Goal: Task Accomplishment & Management: Manage account settings

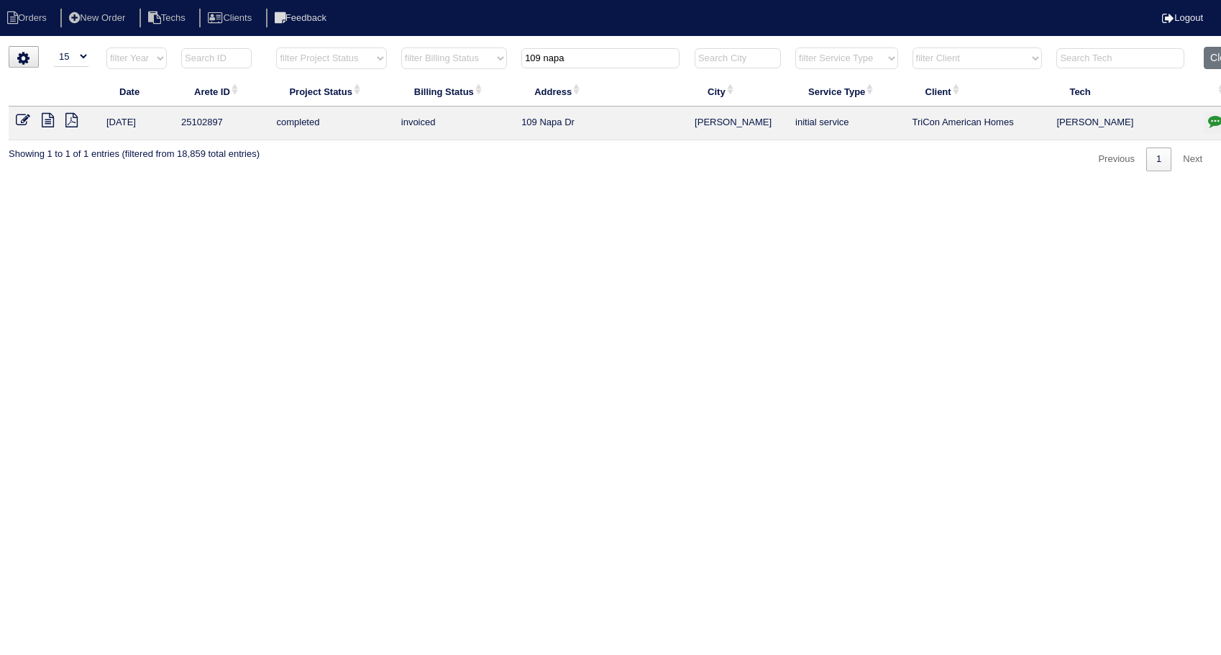
select select "15"
click at [1211, 60] on button "Clear" at bounding box center [1222, 58] width 37 height 22
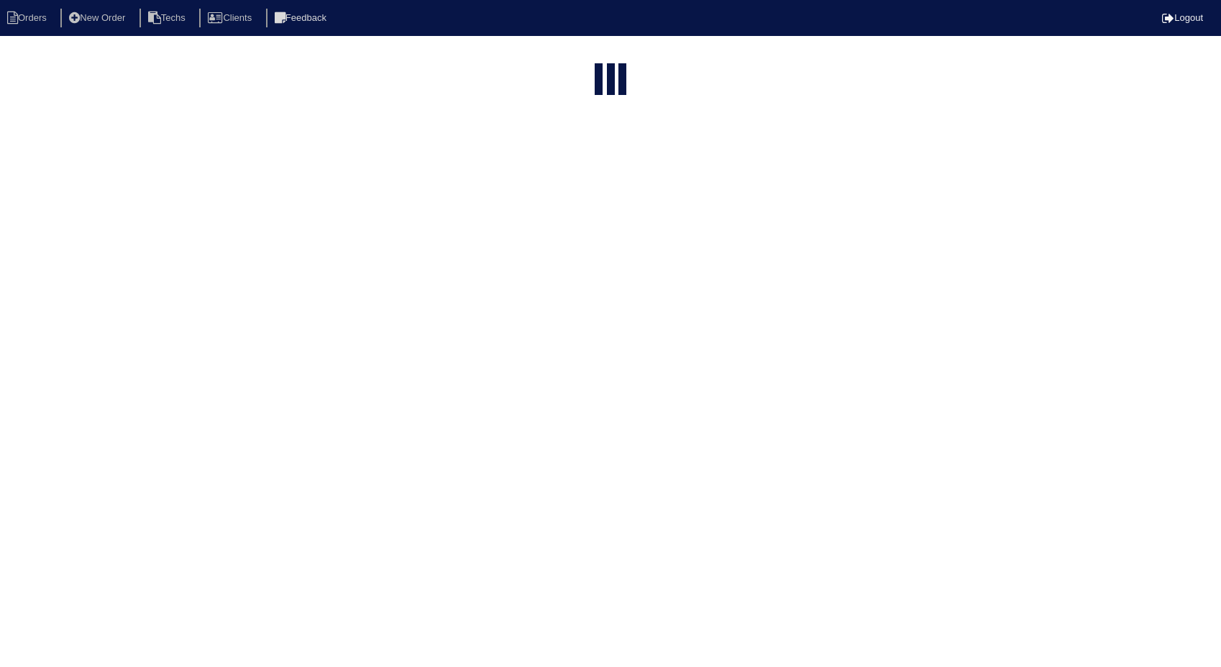
select select "15"
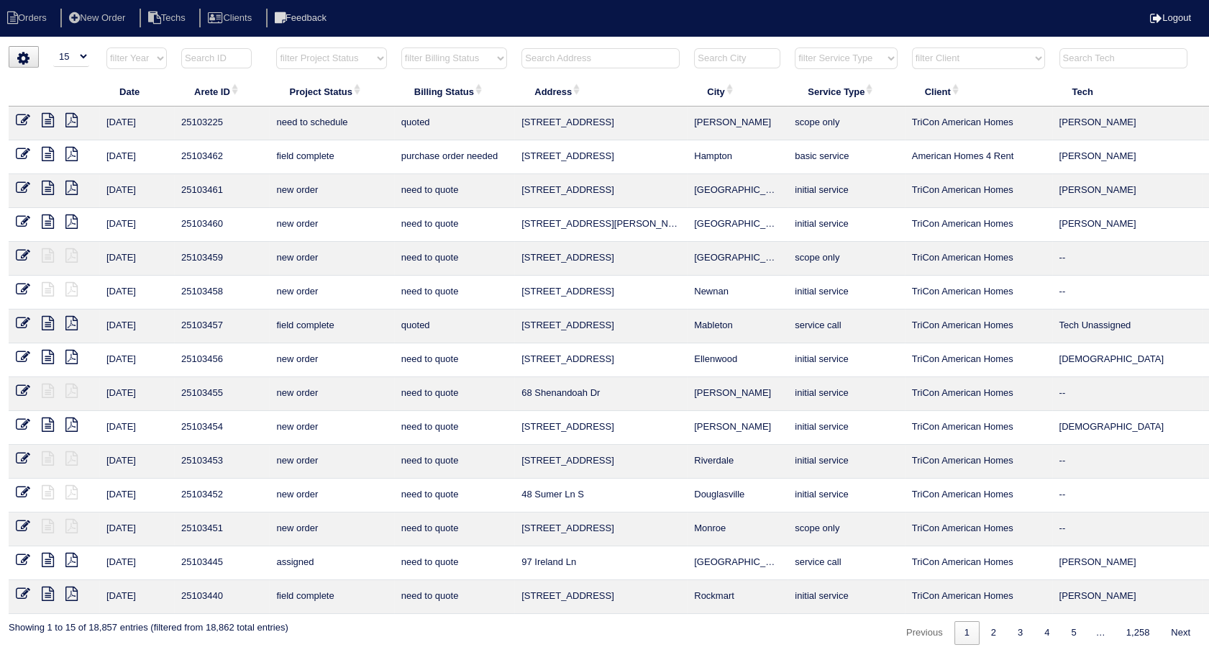
click at [571, 60] on input "text" at bounding box center [601, 58] width 158 height 20
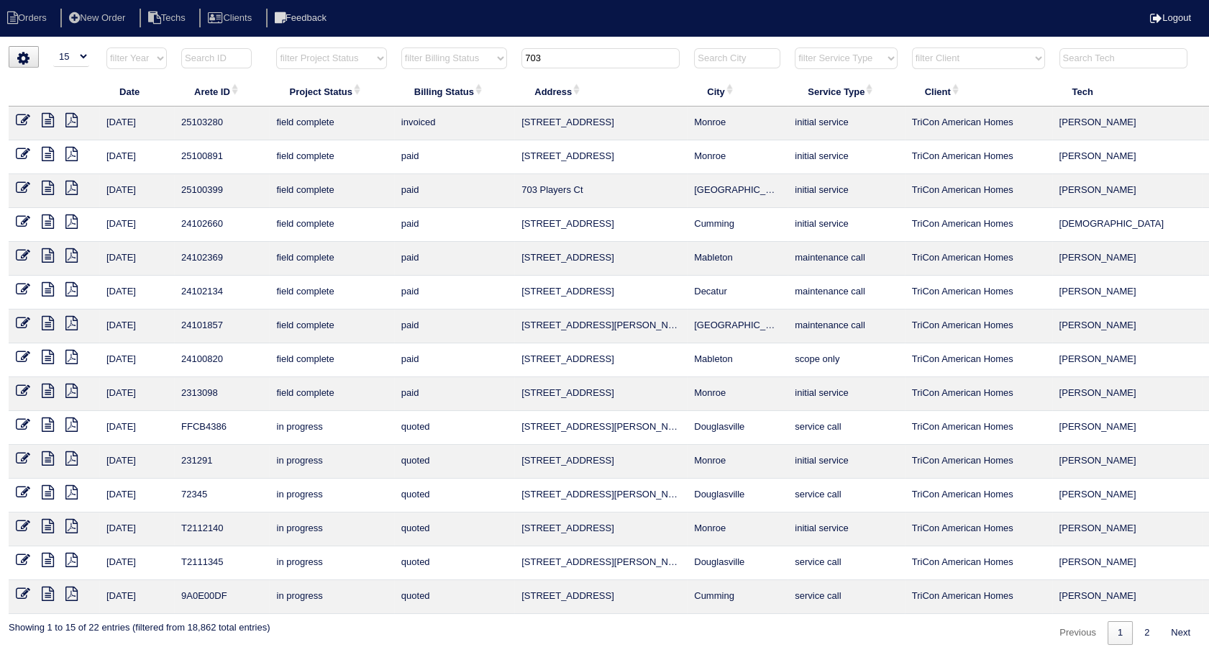
click at [573, 55] on input "703" at bounding box center [601, 58] width 158 height 20
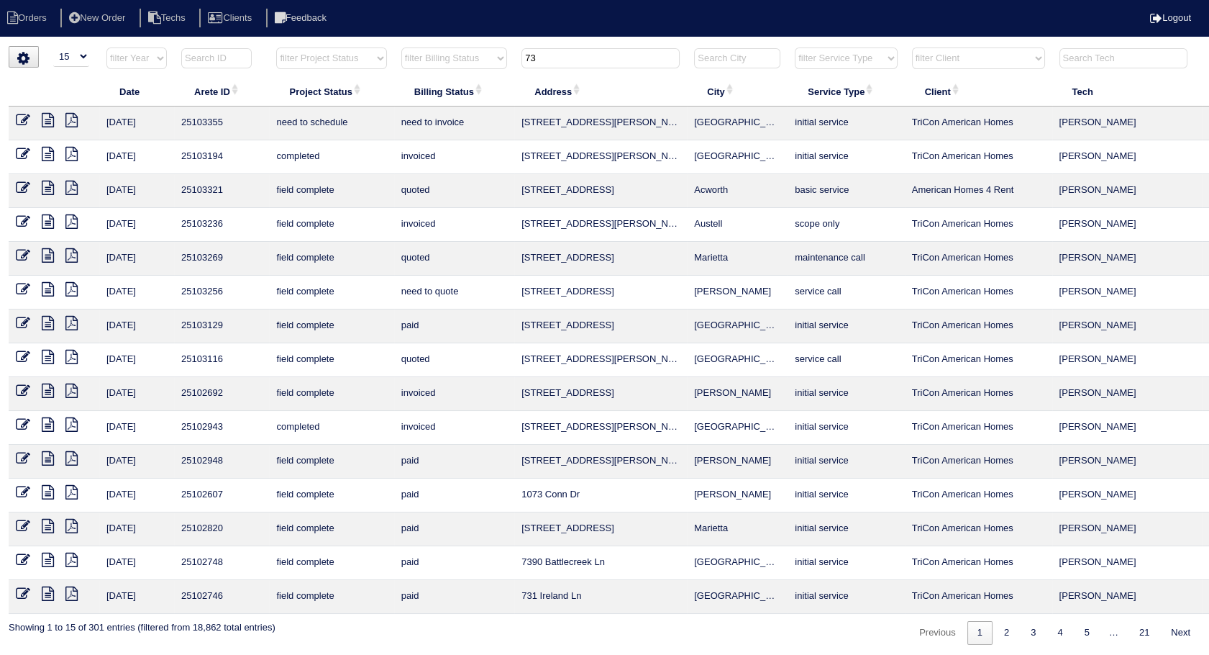
scroll to position [0, 46]
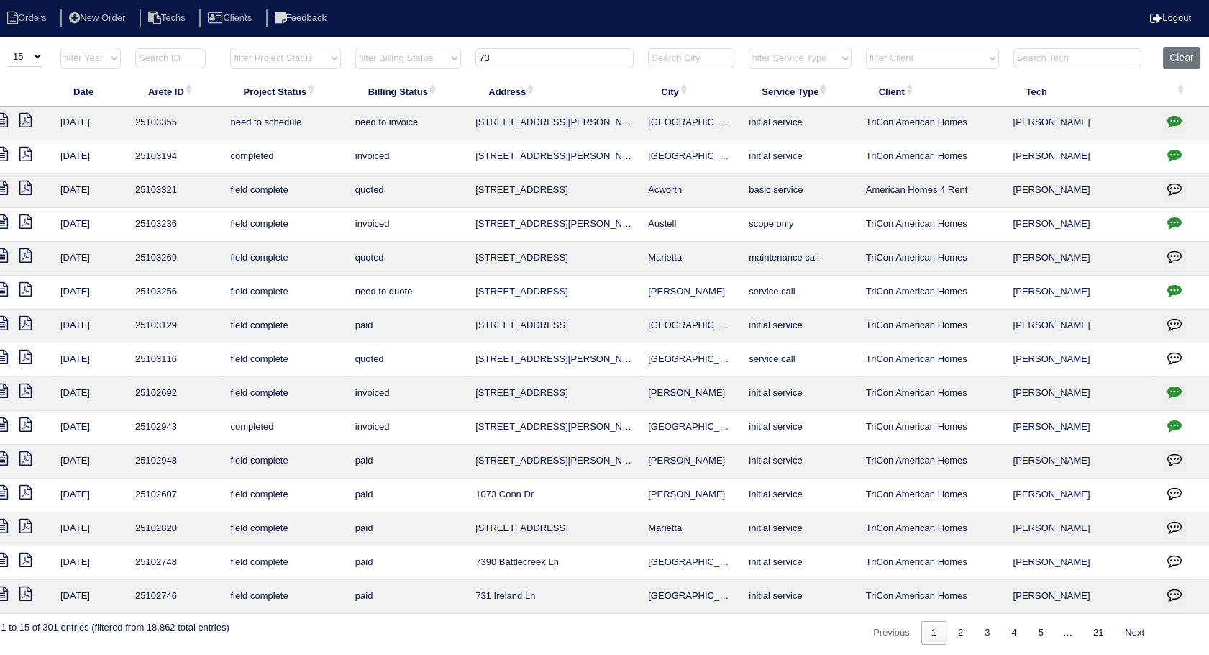
type input "73"
click at [1170, 119] on icon "button" at bounding box center [1174, 121] width 14 height 14
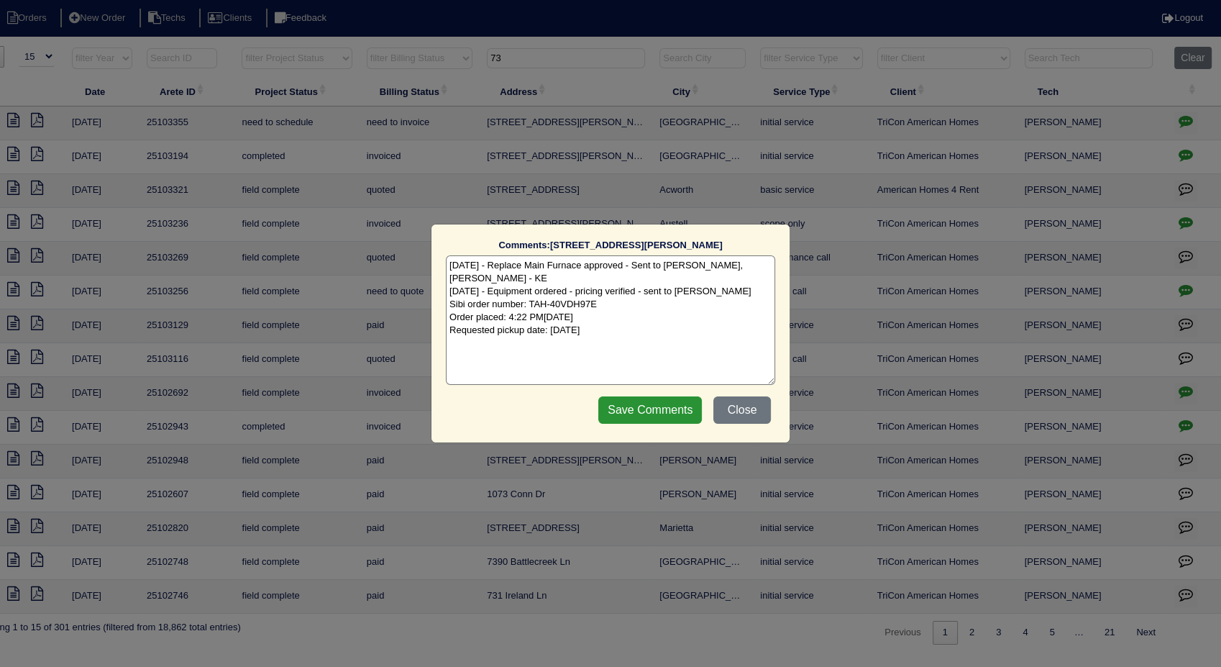
click at [664, 313] on textarea "9/15/25 - Replace Main Furnace approved - Sent to Dan, Payton, Reeca - KE 9/15/…" at bounding box center [610, 319] width 329 height 129
type textarea "9/15/25 - Replace Main Furnace approved - Sent to Dan, Payton, Reeca - KE 9/15/…"
click at [653, 410] on input "Save Comments" at bounding box center [650, 409] width 104 height 27
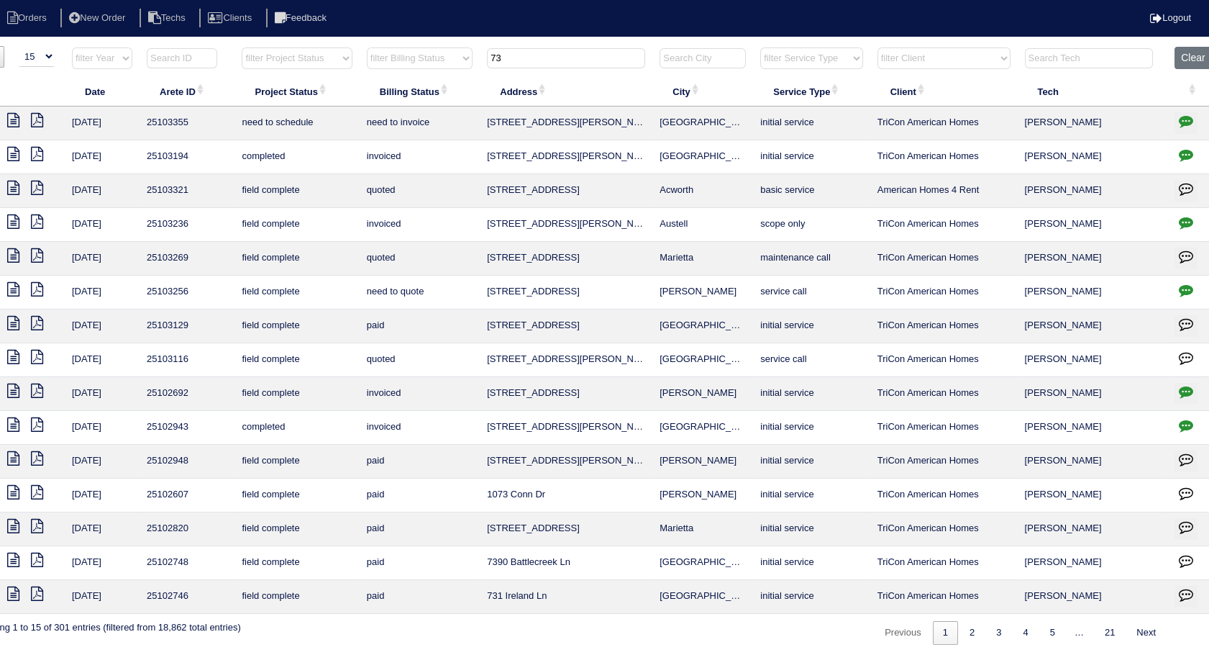
scroll to position [0, 0]
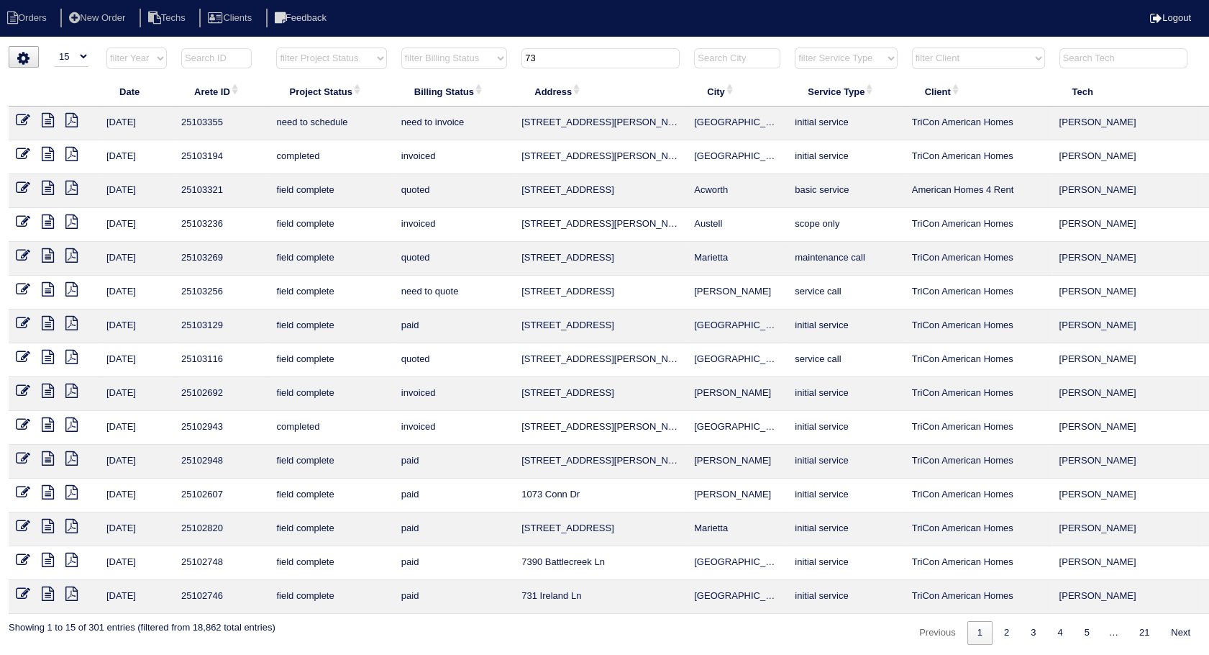
click at [24, 119] on icon at bounding box center [23, 120] width 14 height 14
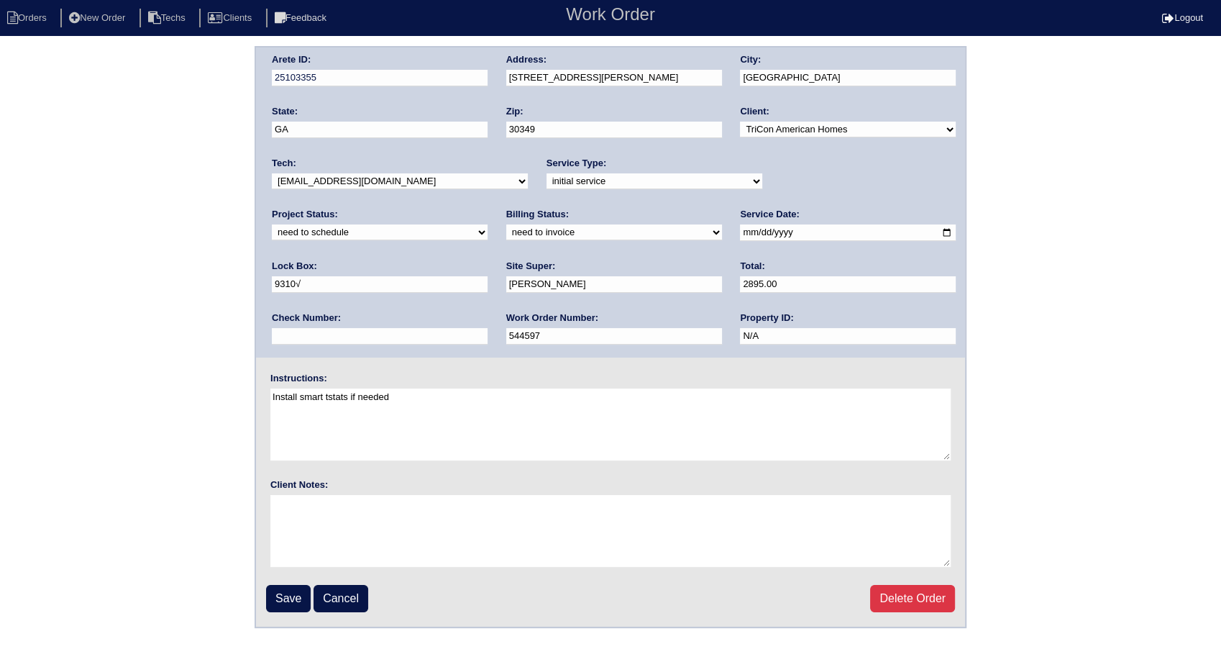
click at [488, 224] on select "new order assigned in progress field complete need to schedule admin review arc…" at bounding box center [380, 232] width 216 height 16
select select "completed"
click at [488, 224] on select "new order assigned in progress field complete need to schedule admin review arc…" at bounding box center [380, 232] width 216 height 16
click at [506, 235] on select "need to quote quoted need to invoice invoiced paid warranty purchase order need…" at bounding box center [614, 232] width 216 height 16
select select "invoiced"
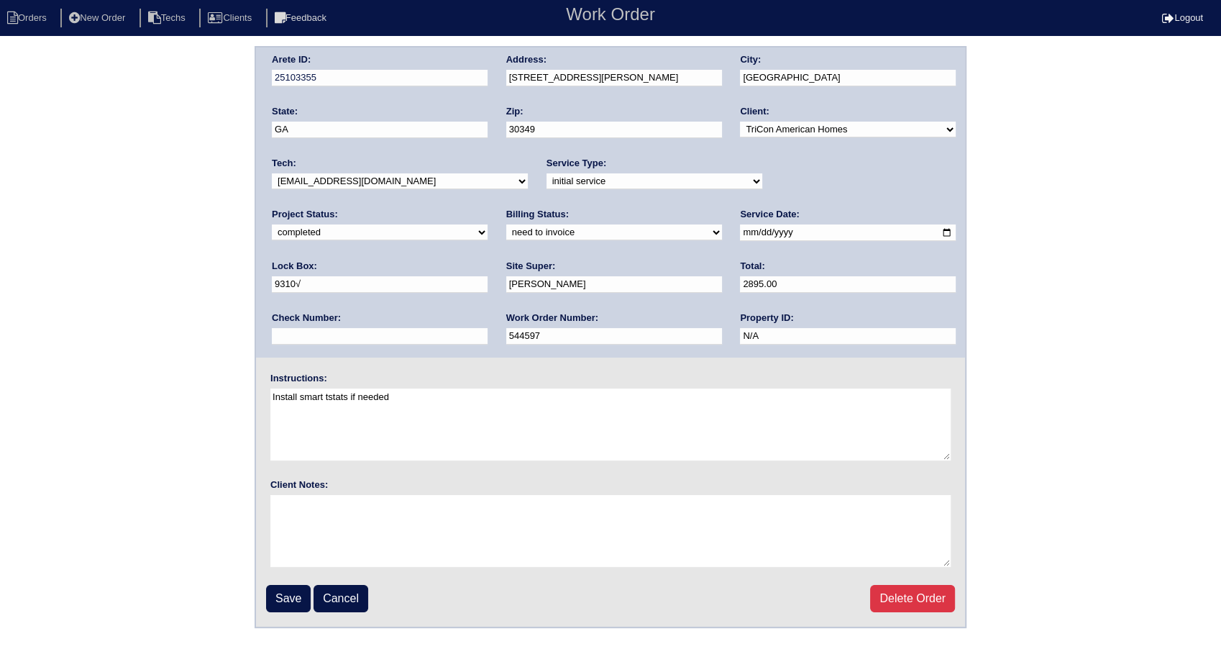
click at [506, 224] on select "need to quote quoted need to invoice invoiced paid warranty purchase order need…" at bounding box center [614, 232] width 216 height 16
click at [285, 601] on input "Save" at bounding box center [288, 598] width 45 height 27
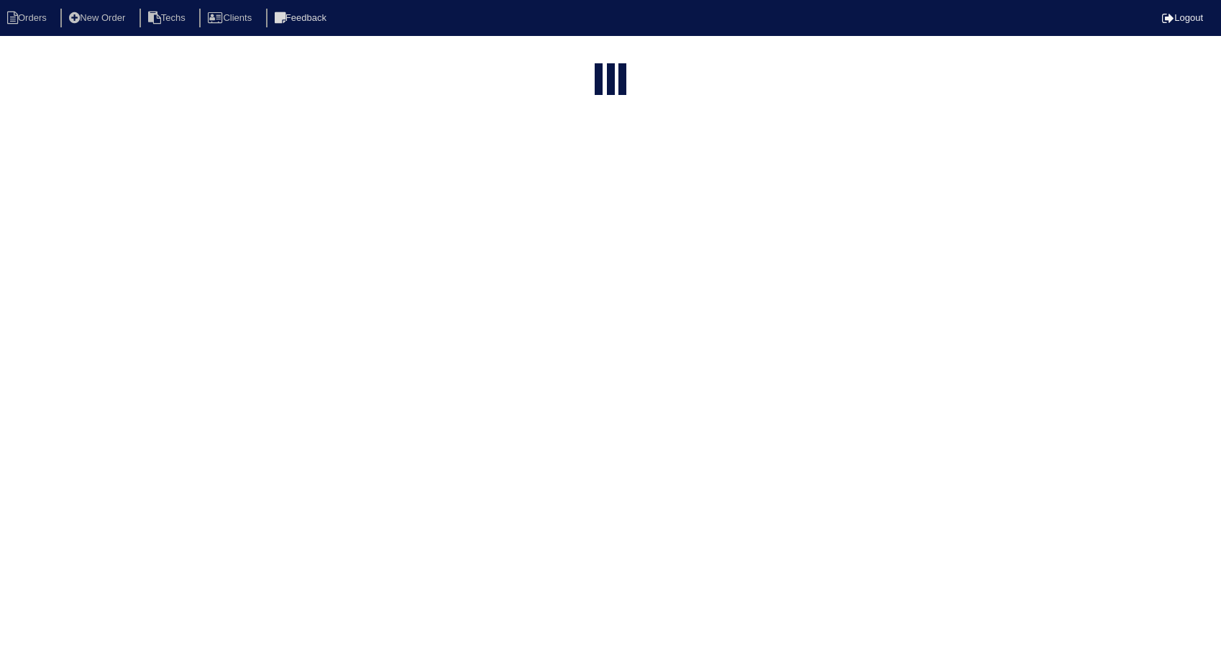
select select "15"
type input "73"
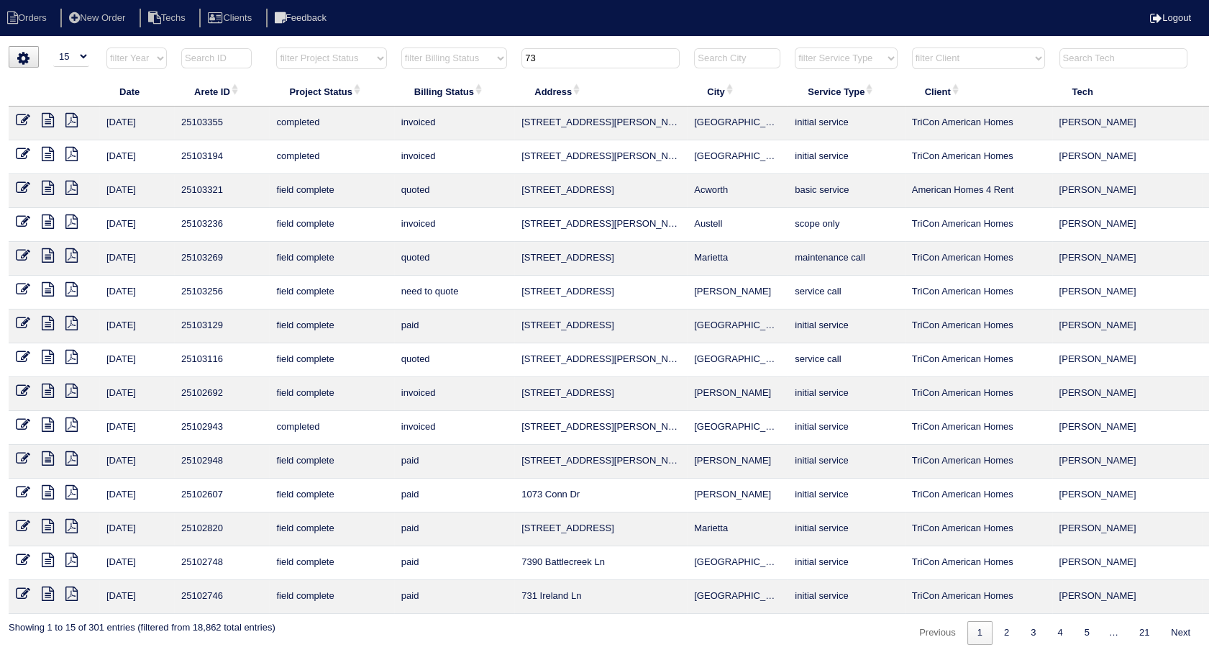
scroll to position [0, 46]
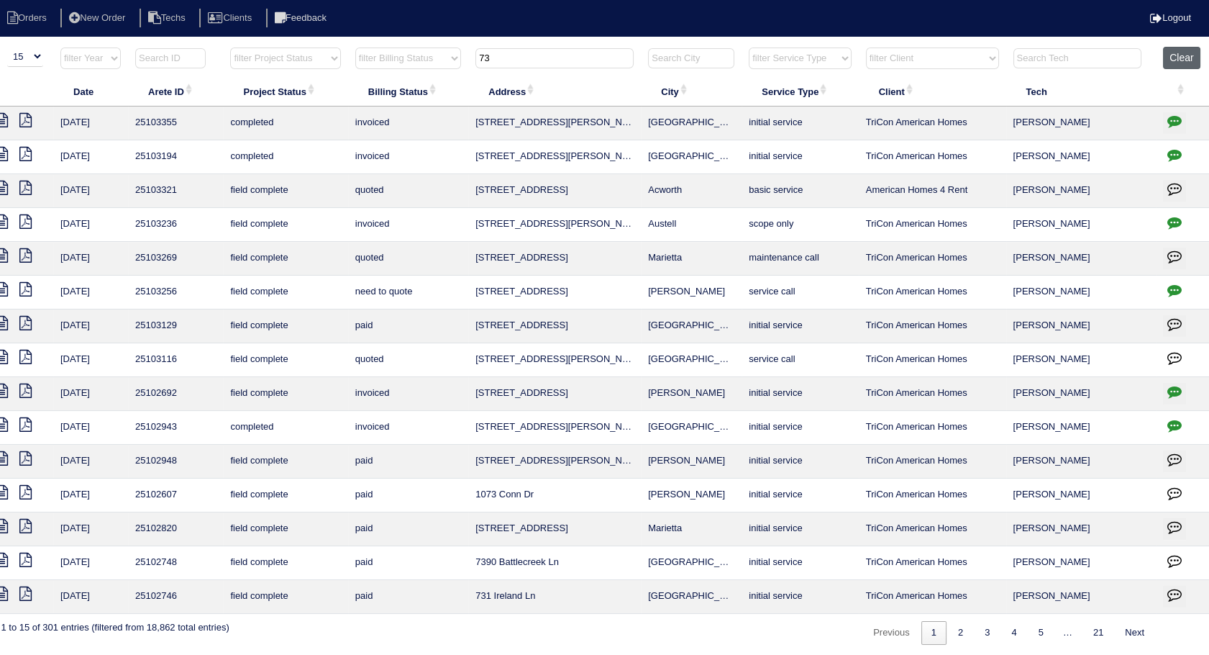
click at [1182, 49] on button "Clear" at bounding box center [1181, 58] width 37 height 22
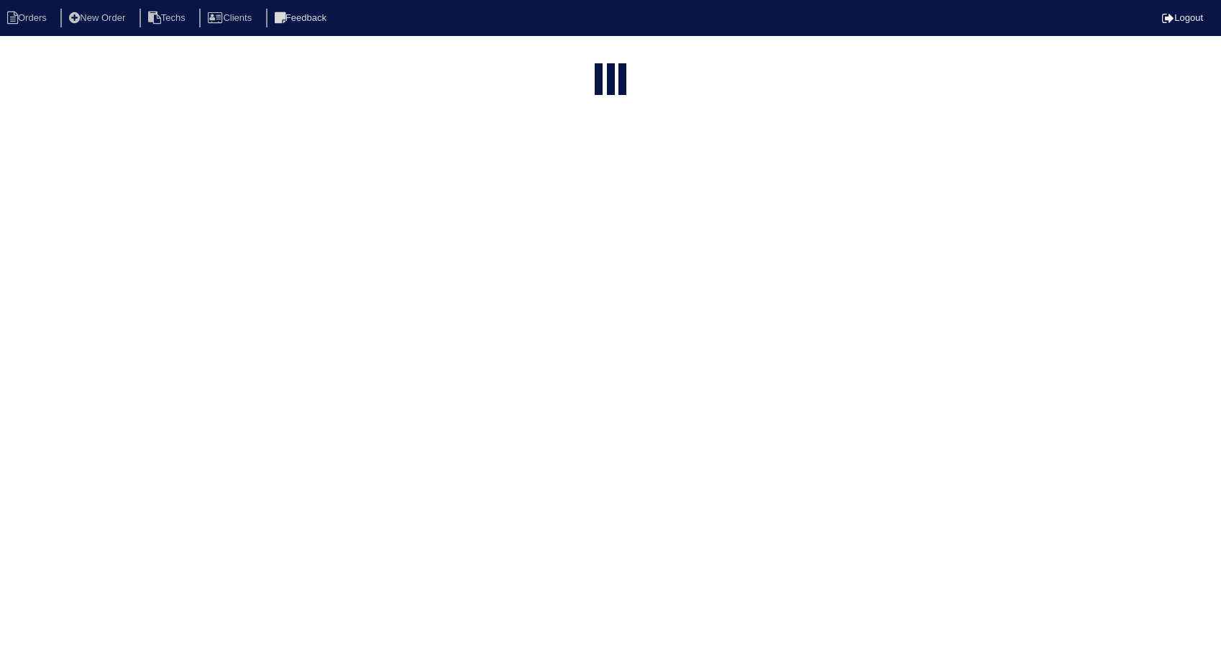
select select "15"
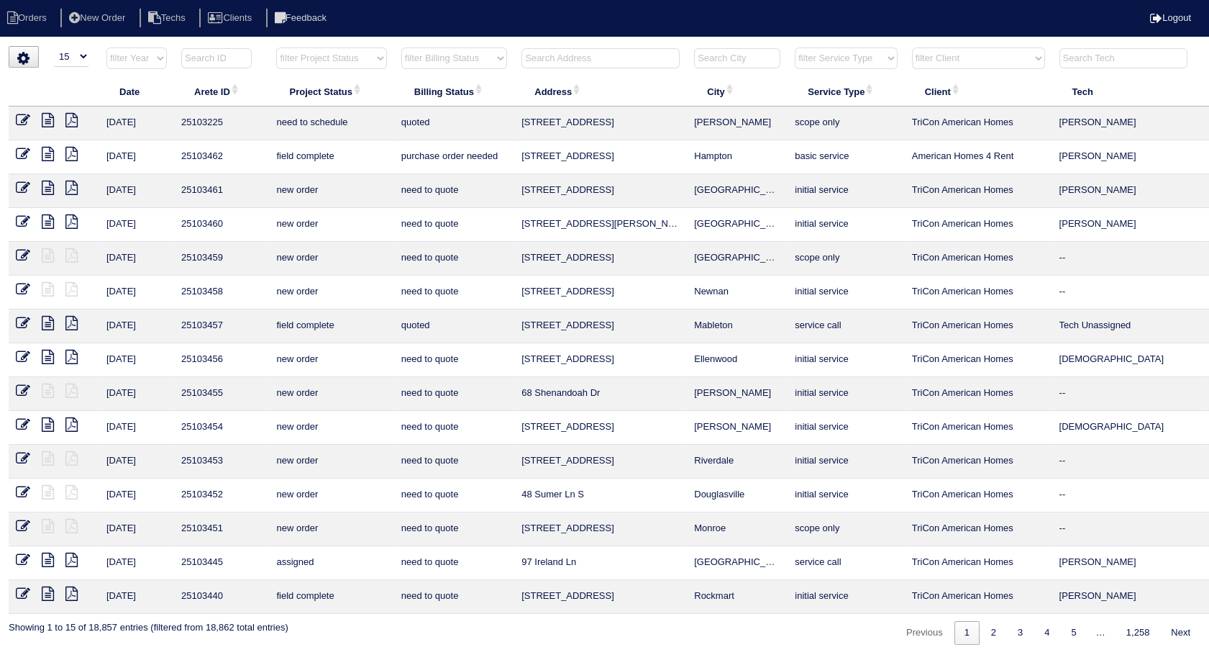
click at [472, 56] on select "filter Billing Status -- Any Billing Status -- need to quote quoted need to inv…" at bounding box center [454, 58] width 106 height 22
click at [401, 47] on select "filter Billing Status -- Any Billing Status -- need to quote quoted need to inv…" at bounding box center [454, 58] width 106 height 22
select select "need to invoice"
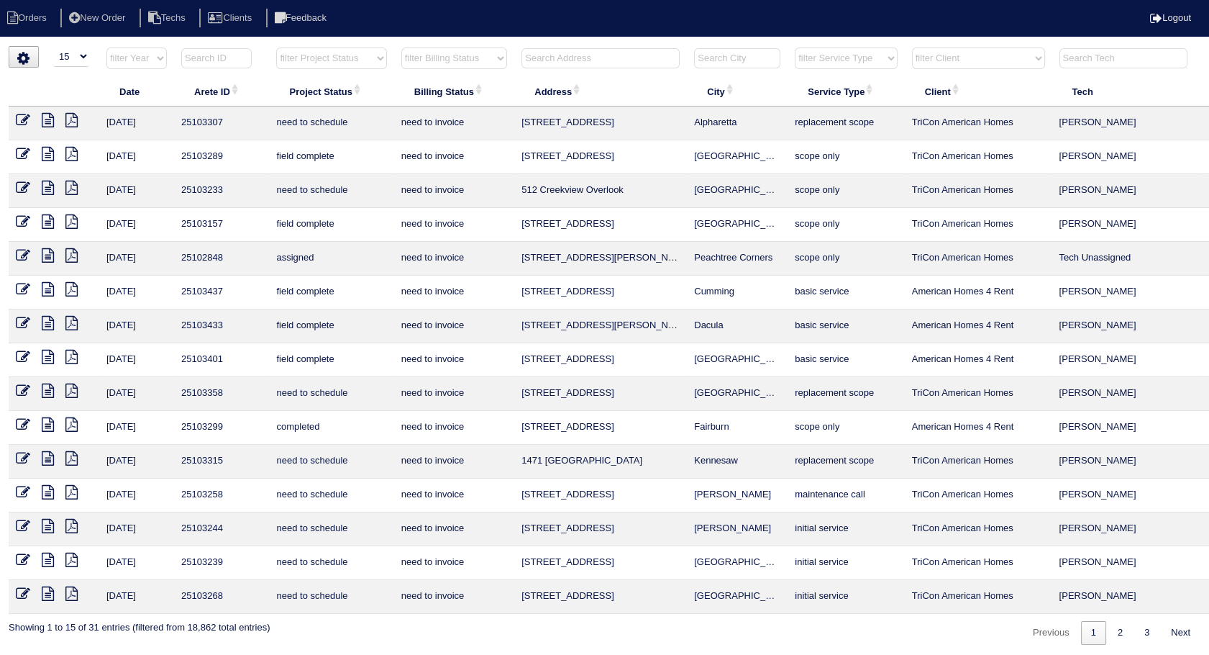
click at [22, 153] on icon at bounding box center [23, 154] width 14 height 14
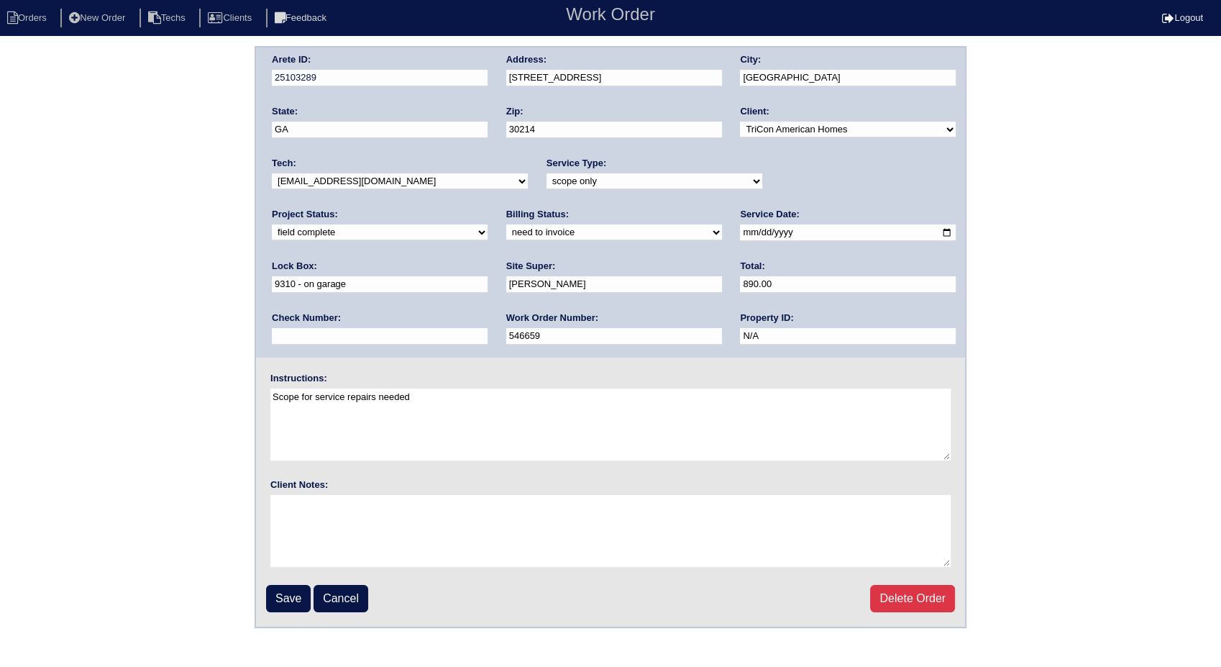
click at [506, 228] on select "need to quote quoted need to invoice invoiced paid warranty purchase order need…" at bounding box center [614, 232] width 216 height 16
select select "invoiced"
click at [506, 224] on select "need to quote quoted need to invoice invoiced paid warranty purchase order need…" at bounding box center [614, 232] width 216 height 16
click at [288, 588] on input "Save" at bounding box center [288, 598] width 45 height 27
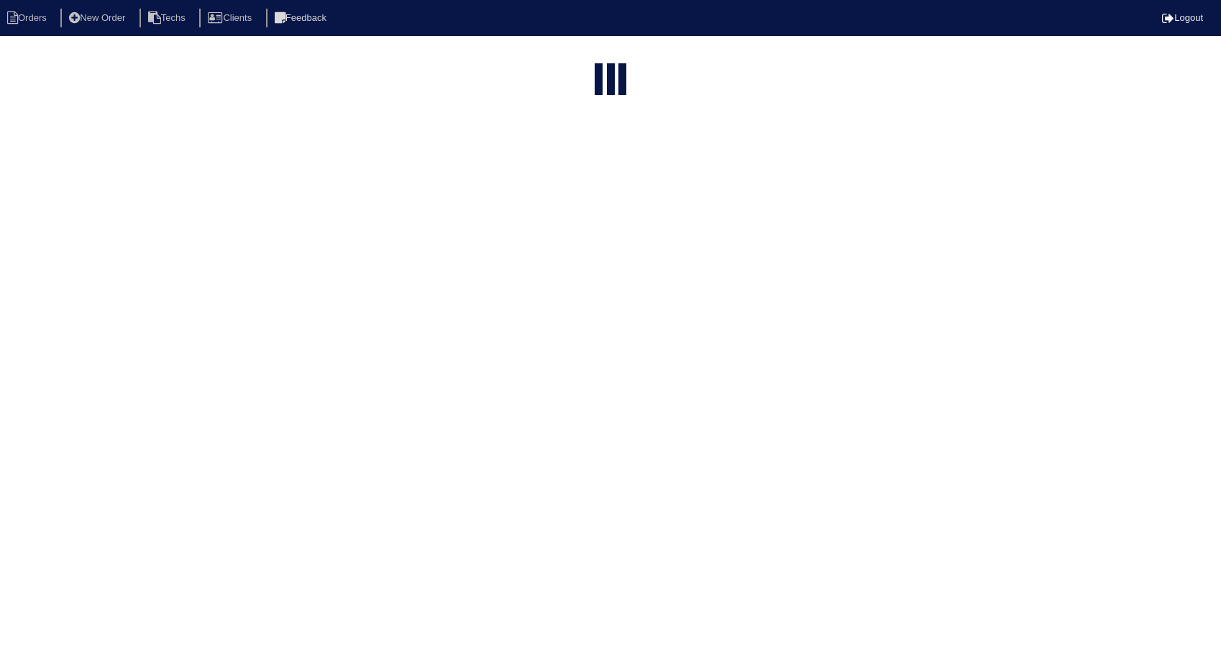
select select "15"
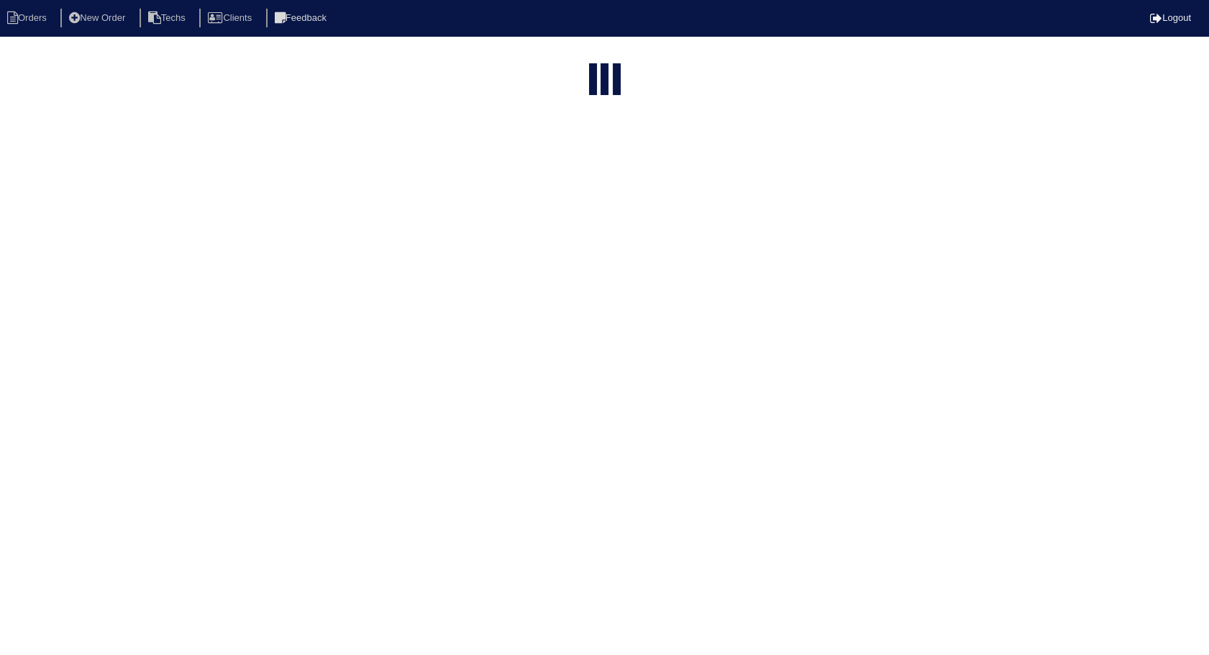
select select "need to invoice"
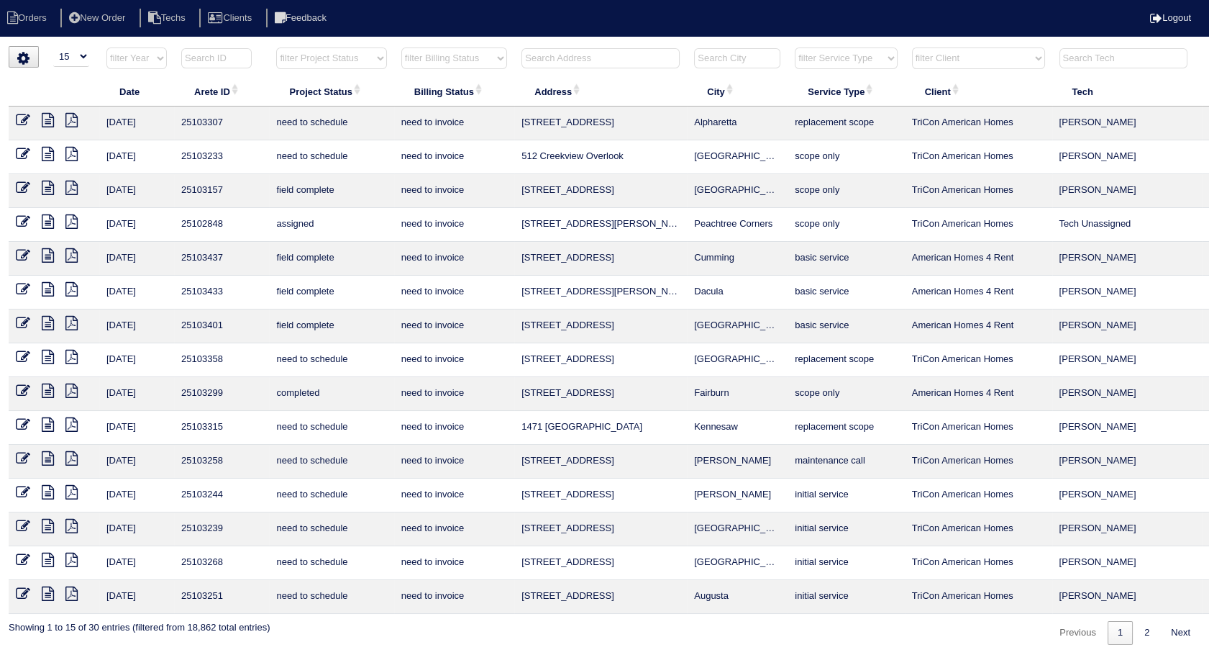
click at [40, 184] on link at bounding box center [29, 189] width 26 height 11
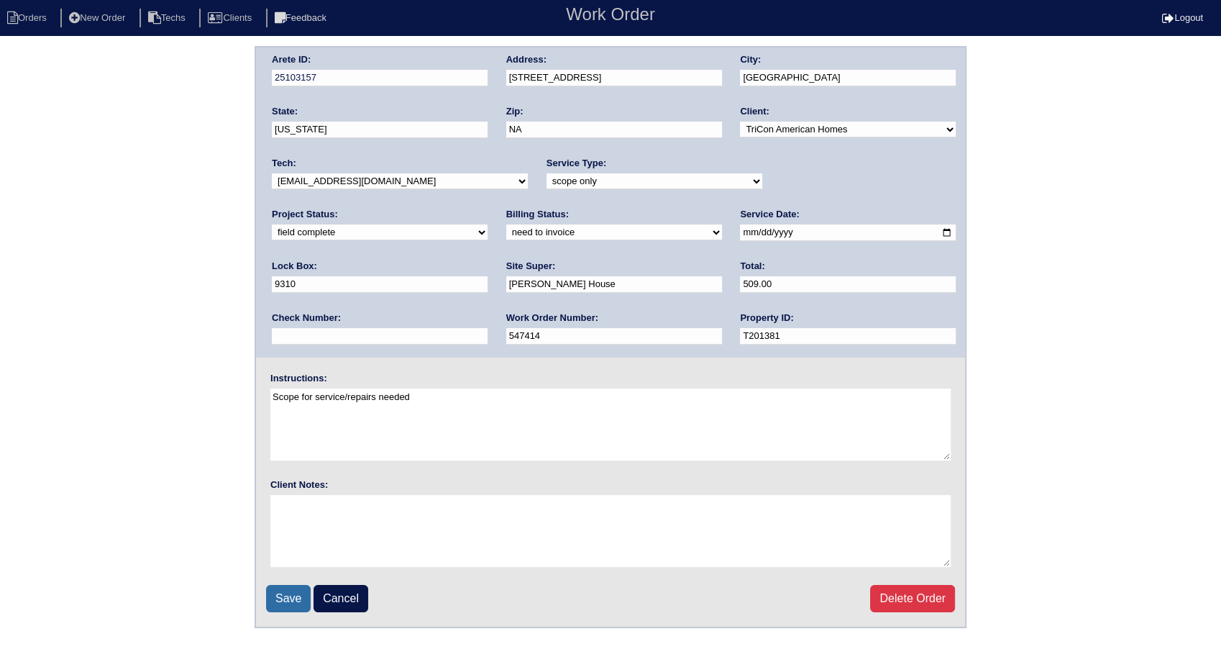
click at [288, 598] on input "Save" at bounding box center [288, 598] width 45 height 27
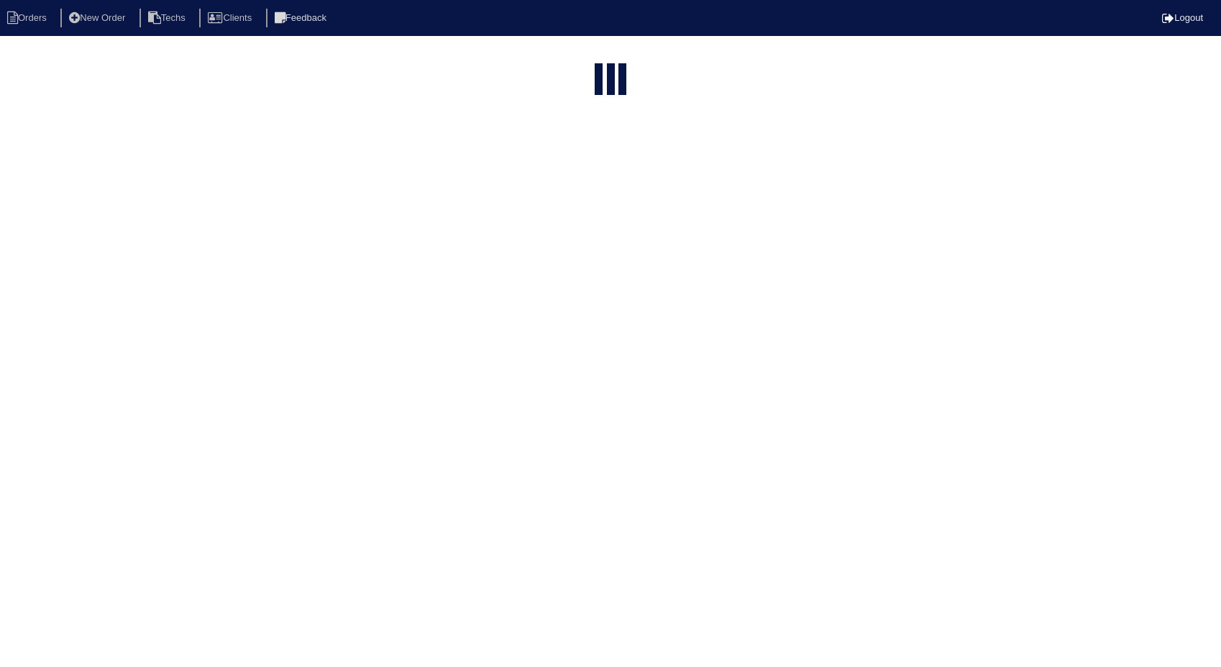
select select "15"
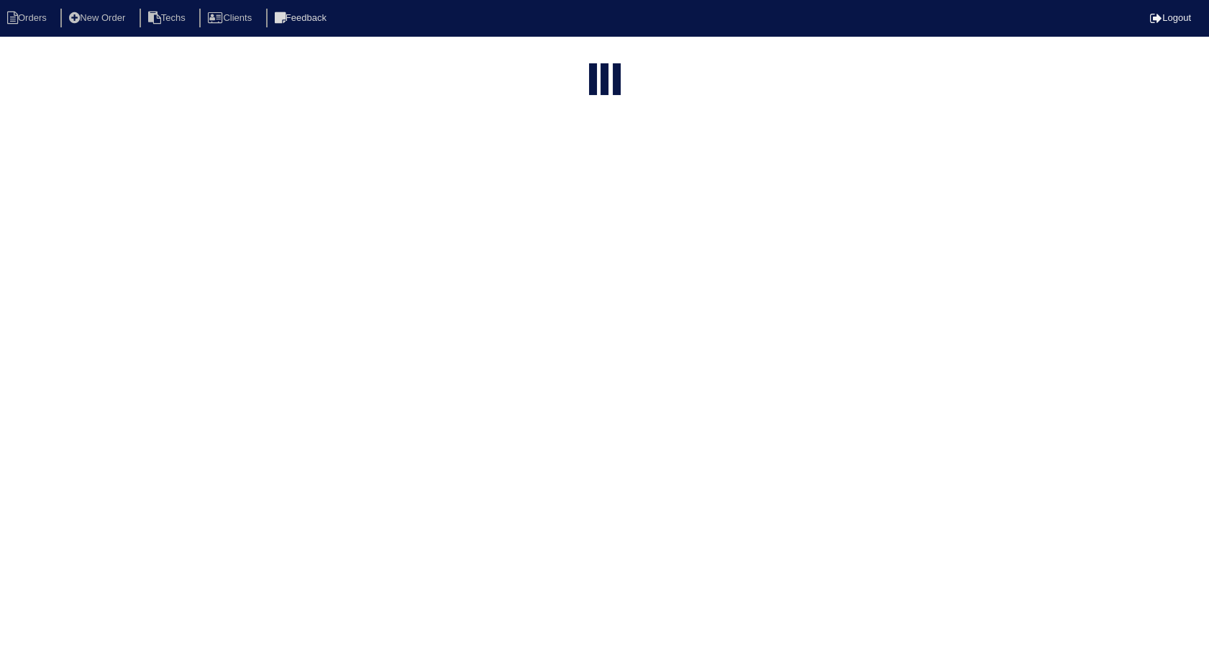
select select "need to invoice"
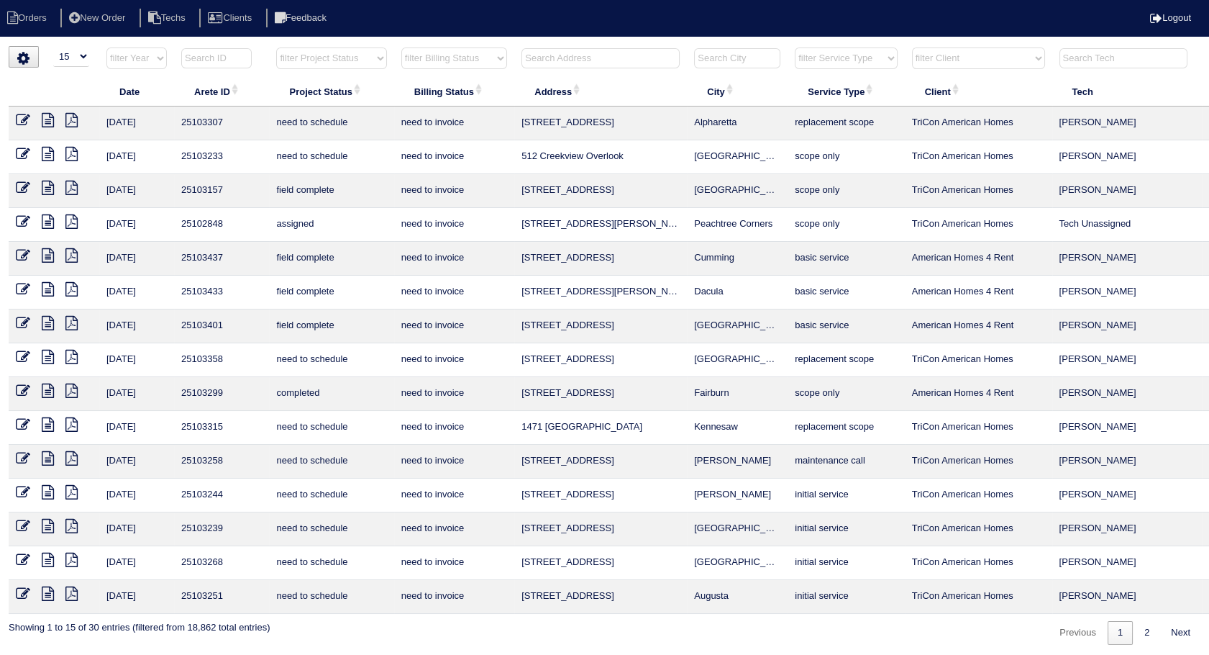
click at [47, 187] on icon at bounding box center [48, 188] width 12 height 14
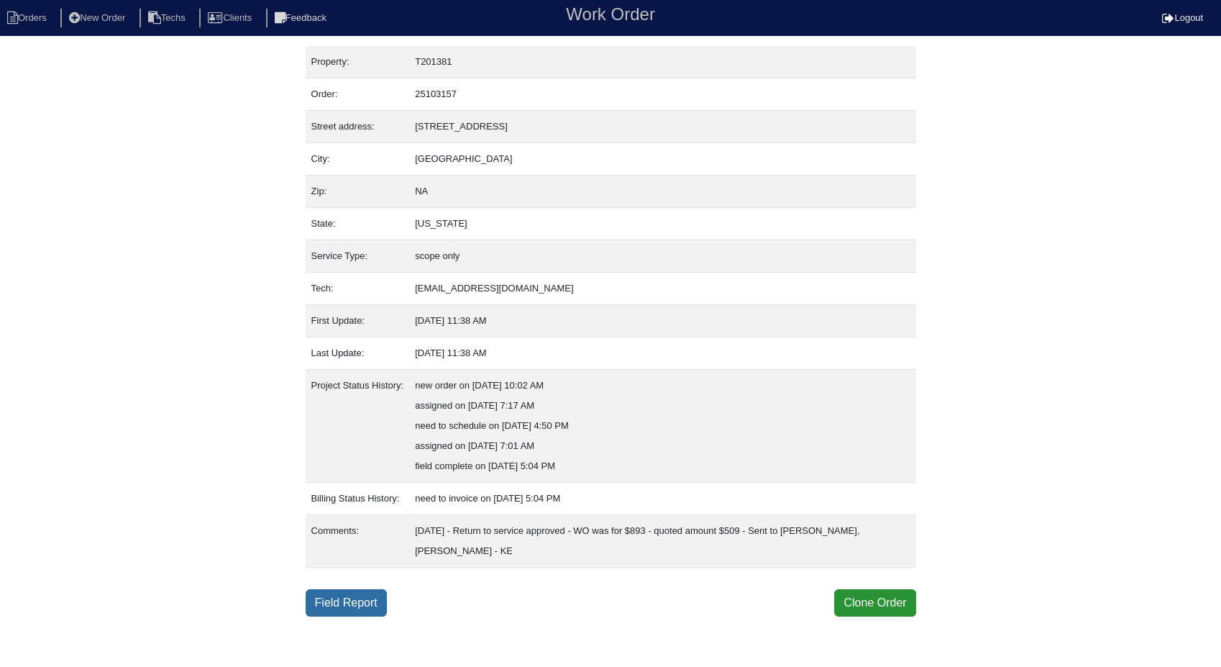
click at [328, 598] on link "Field Report" at bounding box center [346, 602] width 81 height 27
click at [352, 603] on link "Field Report" at bounding box center [346, 602] width 81 height 27
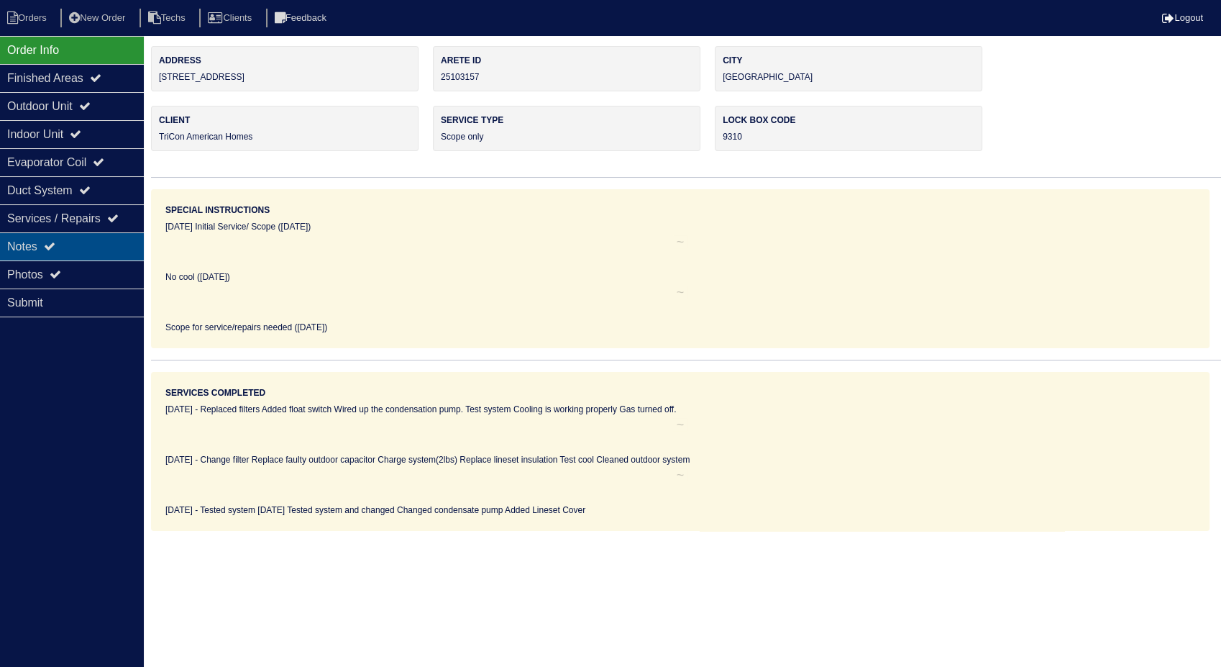
click at [60, 245] on div "Notes" at bounding box center [72, 246] width 144 height 28
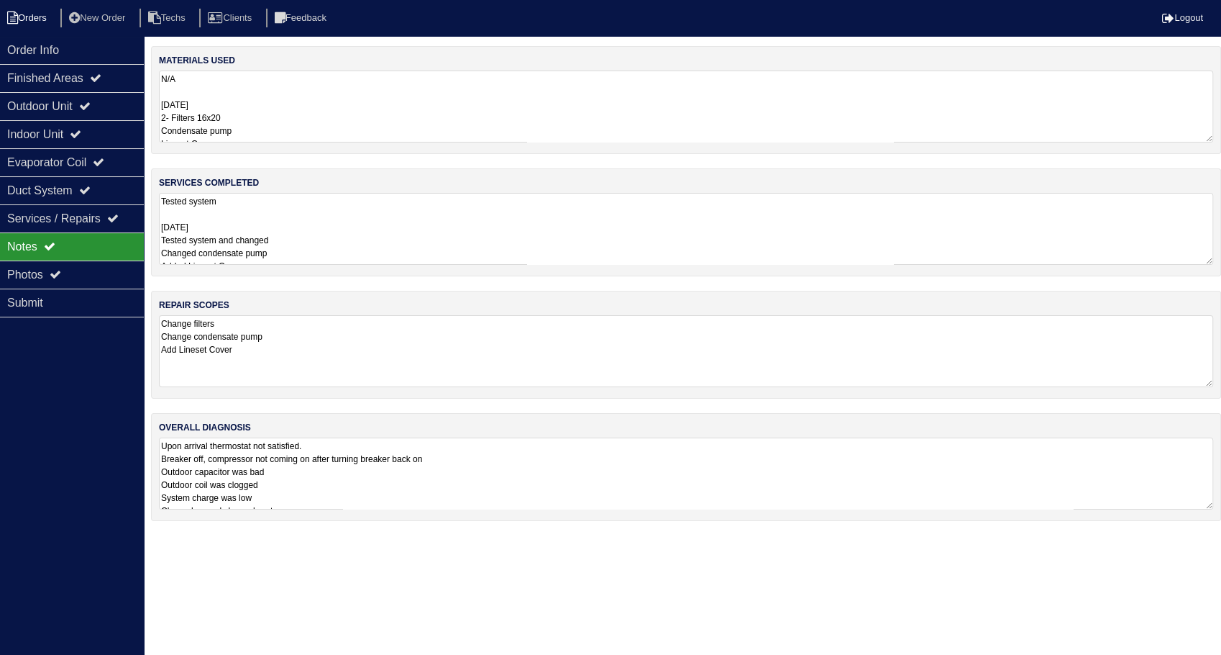
click at [33, 9] on li "Orders" at bounding box center [29, 18] width 58 height 19
select select "15"
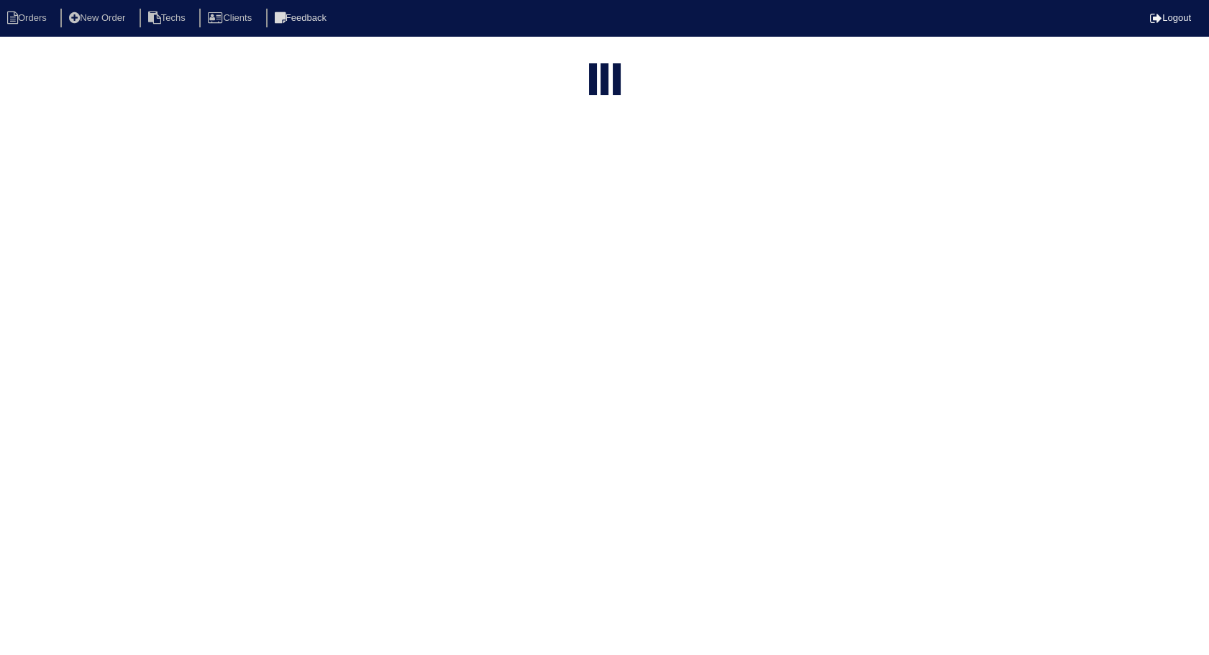
select select "need to invoice"
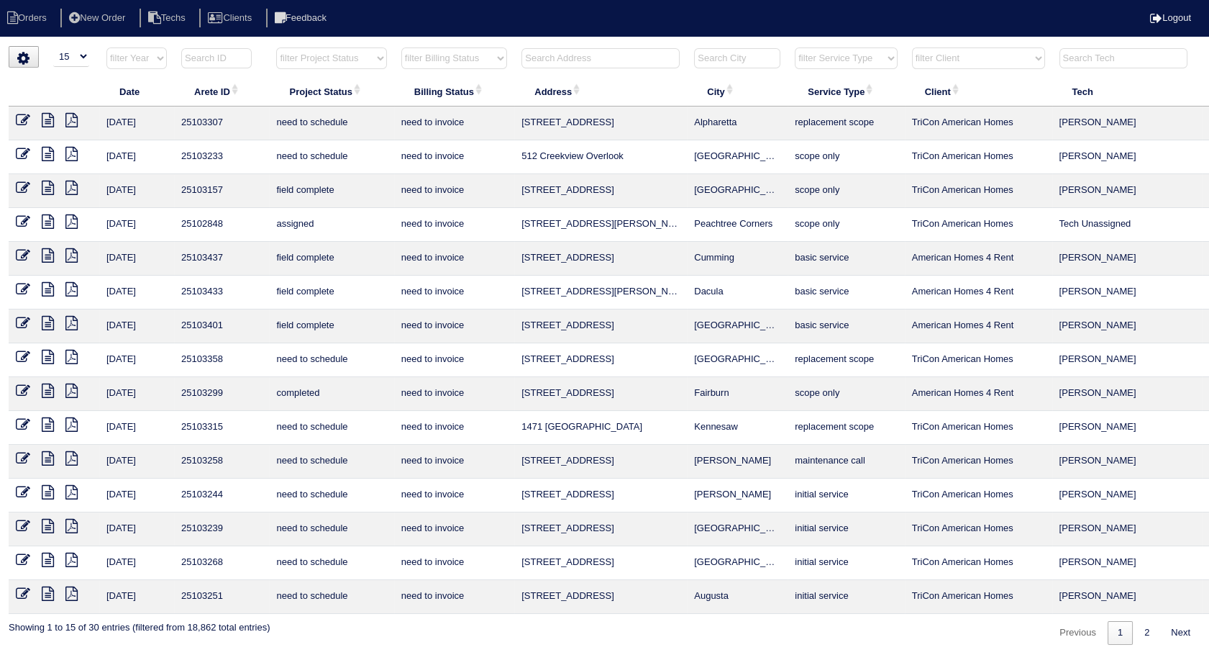
click at [396, 140] on td "need to invoice" at bounding box center [454, 157] width 120 height 34
click at [24, 188] on icon at bounding box center [23, 188] width 14 height 14
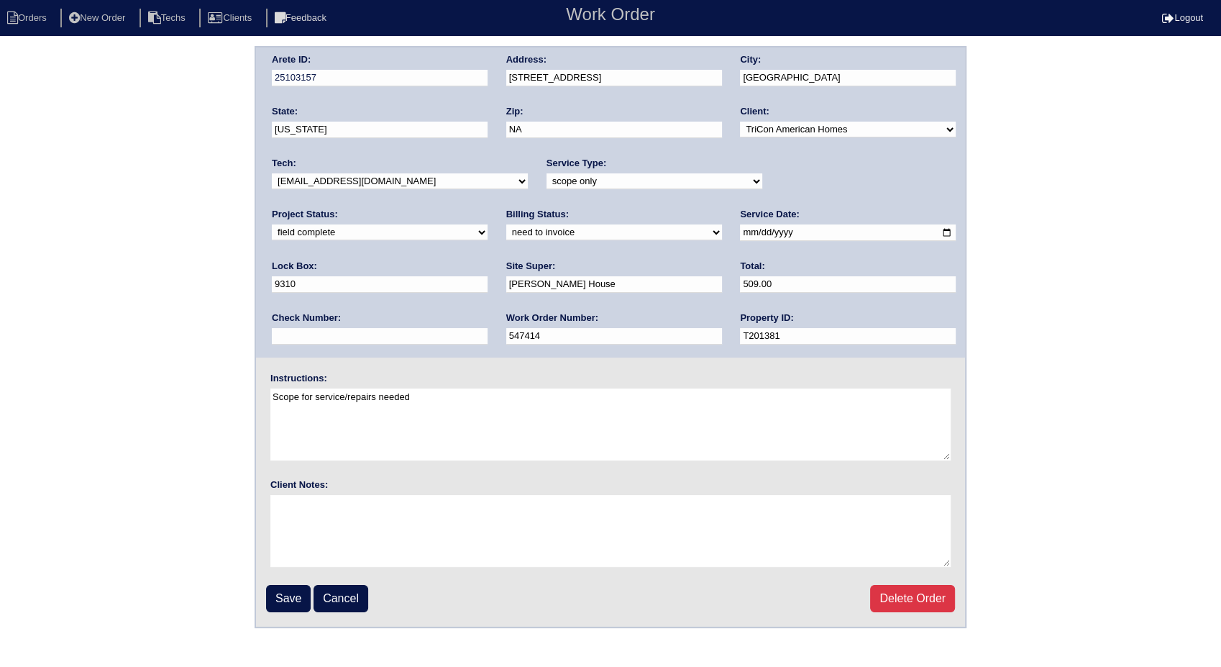
click at [506, 234] on select "need to quote quoted need to invoice invoiced paid warranty purchase order need…" at bounding box center [614, 232] width 216 height 16
select select "invoiced"
click at [506, 224] on select "need to quote quoted need to invoice invoiced paid warranty purchase order need…" at bounding box center [614, 232] width 216 height 16
click at [303, 594] on input "Save" at bounding box center [288, 598] width 45 height 27
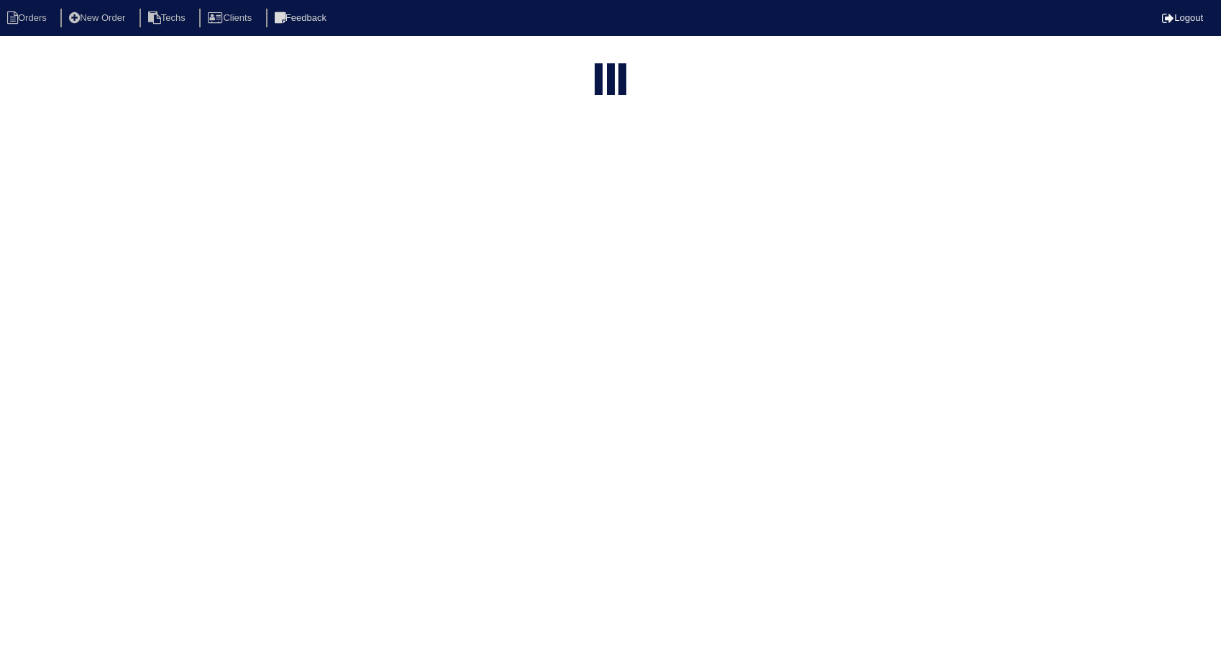
select select "15"
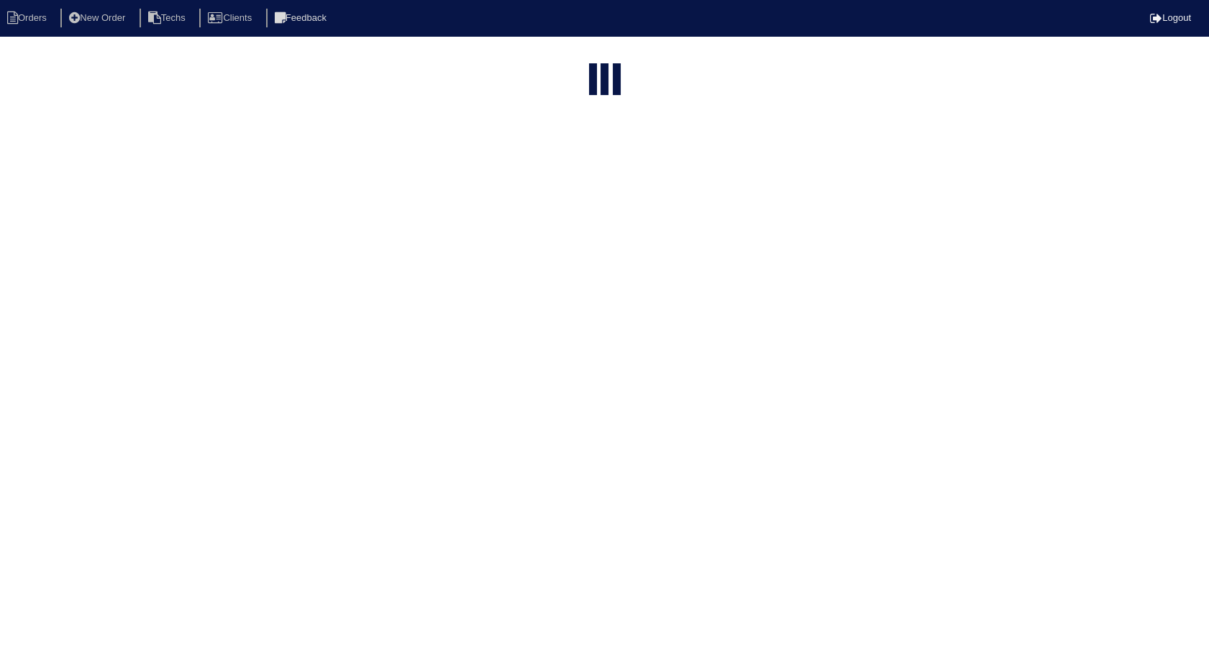
select select "need to invoice"
